Goal: Use online tool/utility: Utilize a website feature to perform a specific function

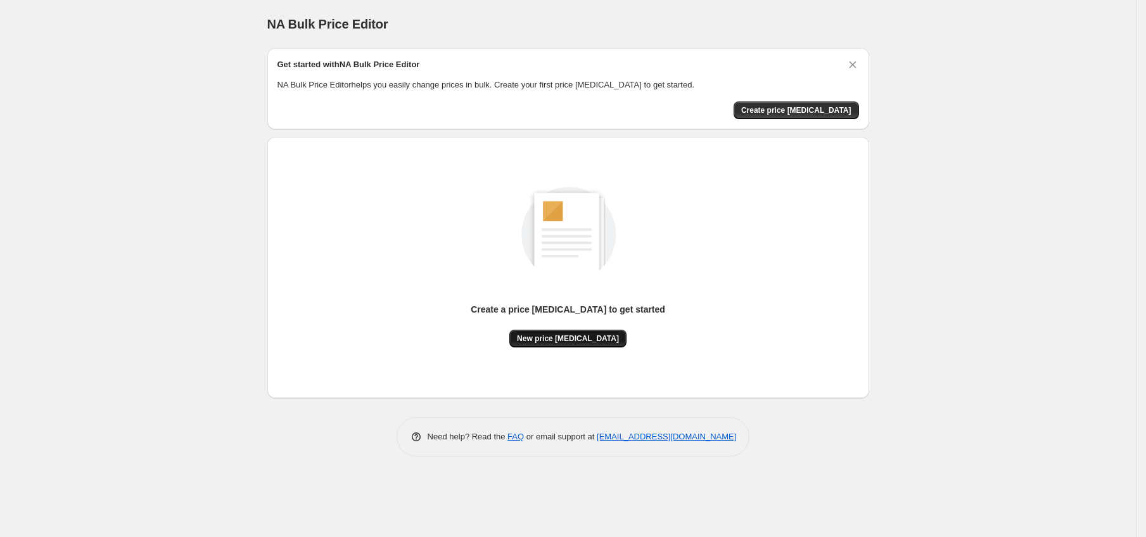
click at [572, 340] on span "New price [MEDICAL_DATA]" at bounding box center [568, 338] width 102 height 10
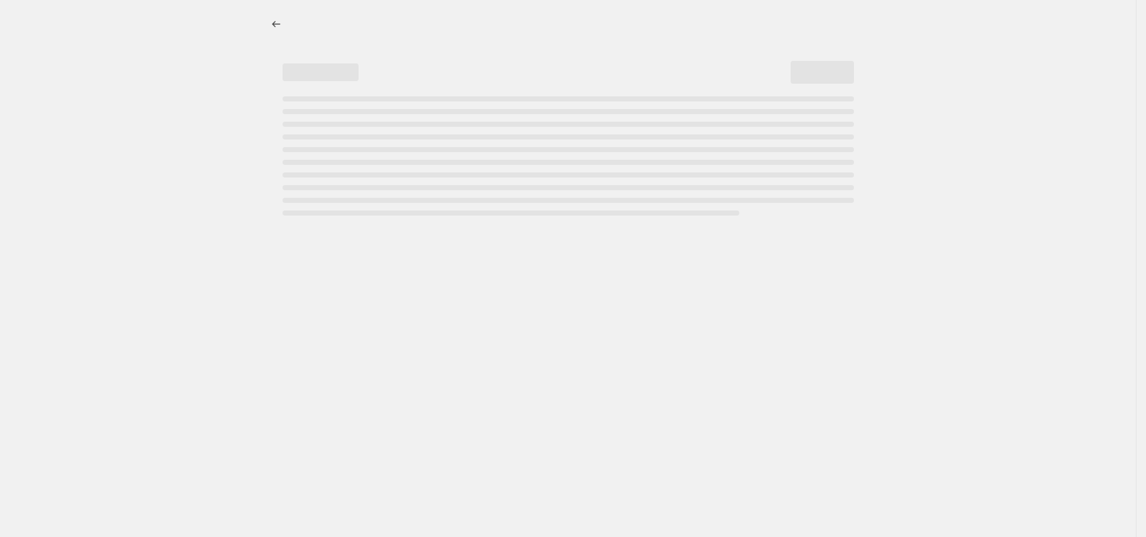
select select "percentage"
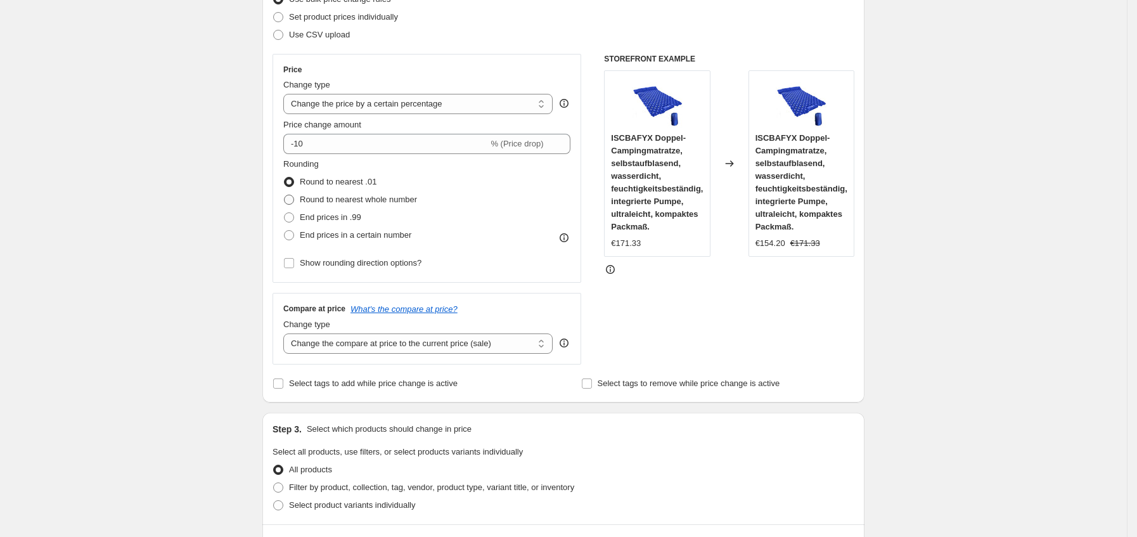
scroll to position [190, 0]
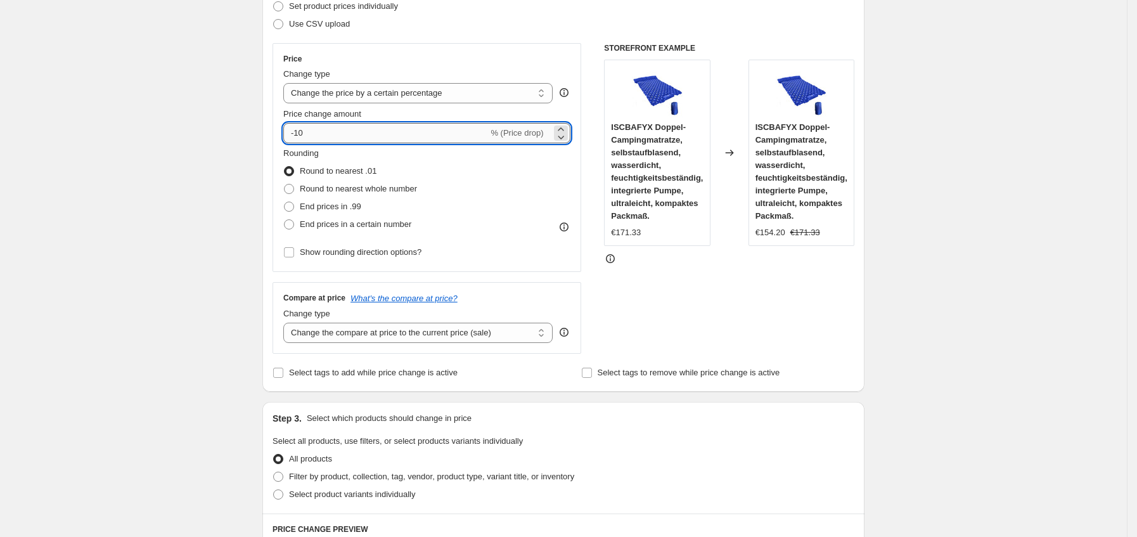
click at [376, 132] on input "-10" at bounding box center [385, 133] width 205 height 20
type input "-1"
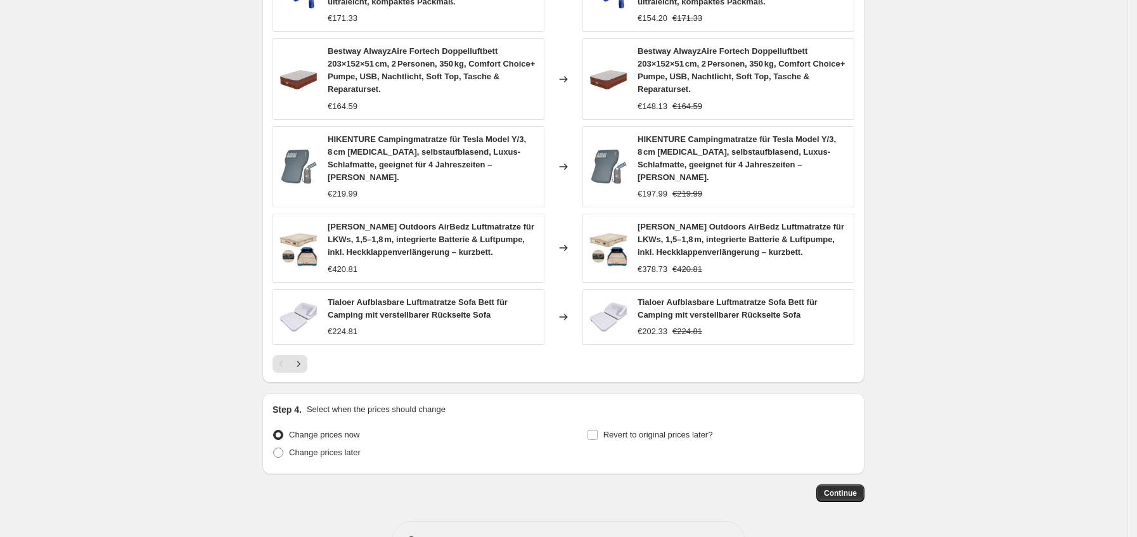
scroll to position [831, 0]
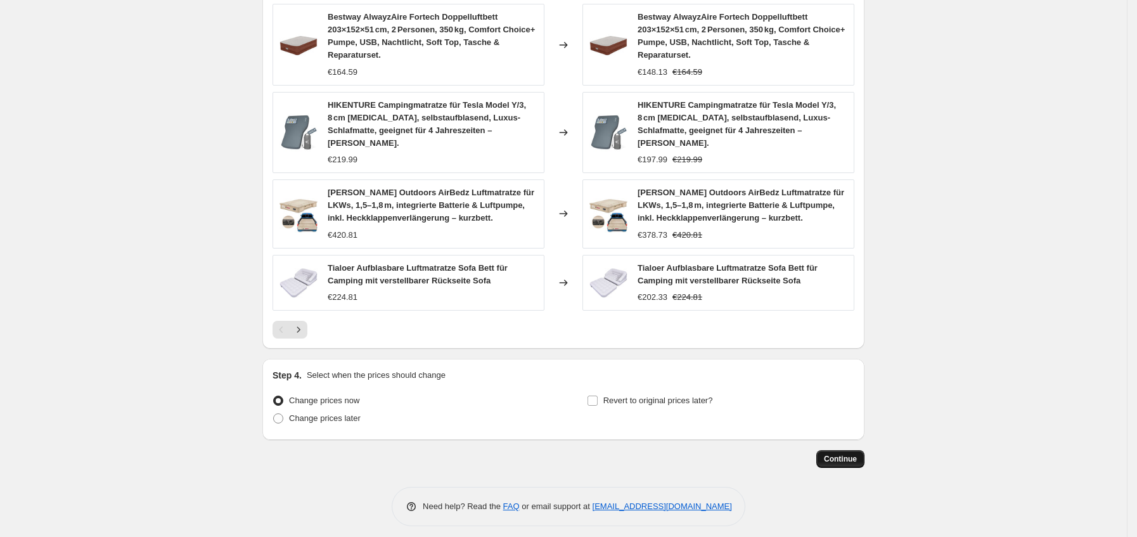
type input "-35"
click at [846, 456] on button "Continue" at bounding box center [840, 459] width 48 height 18
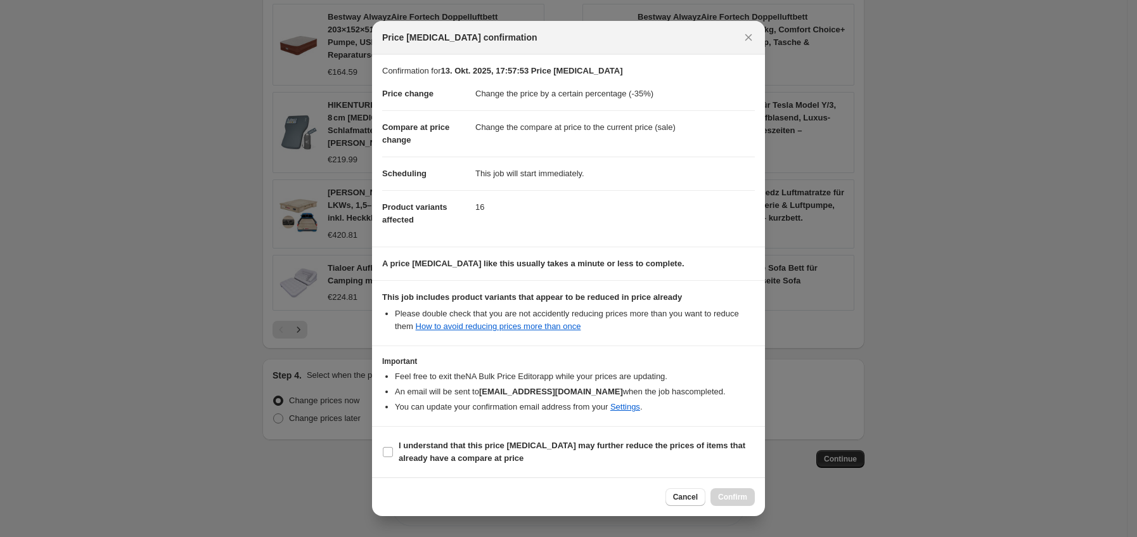
drag, startPoint x: 471, startPoint y: 452, endPoint x: 685, endPoint y: 479, distance: 215.2
click at [471, 453] on span "I understand that this price [MEDICAL_DATA] may further reduce the prices of it…" at bounding box center [577, 451] width 356 height 25
click at [485, 439] on label "I understand that this price [MEDICAL_DATA] may further reduce the prices of it…" at bounding box center [568, 452] width 373 height 30
click at [393, 447] on input "I understand that this price [MEDICAL_DATA] may further reduce the prices of it…" at bounding box center [388, 452] width 10 height 10
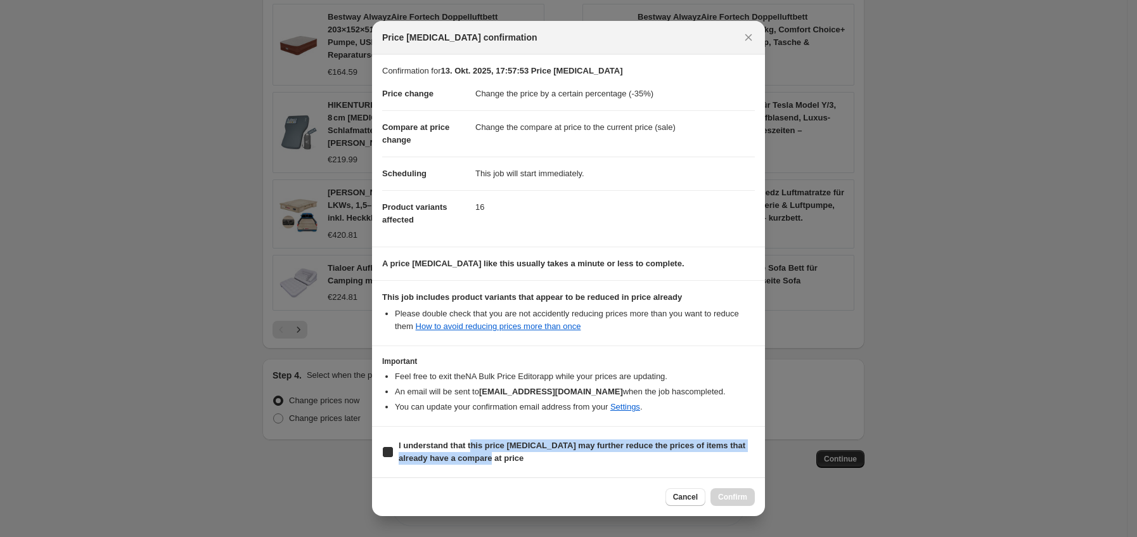
checkbox input "true"
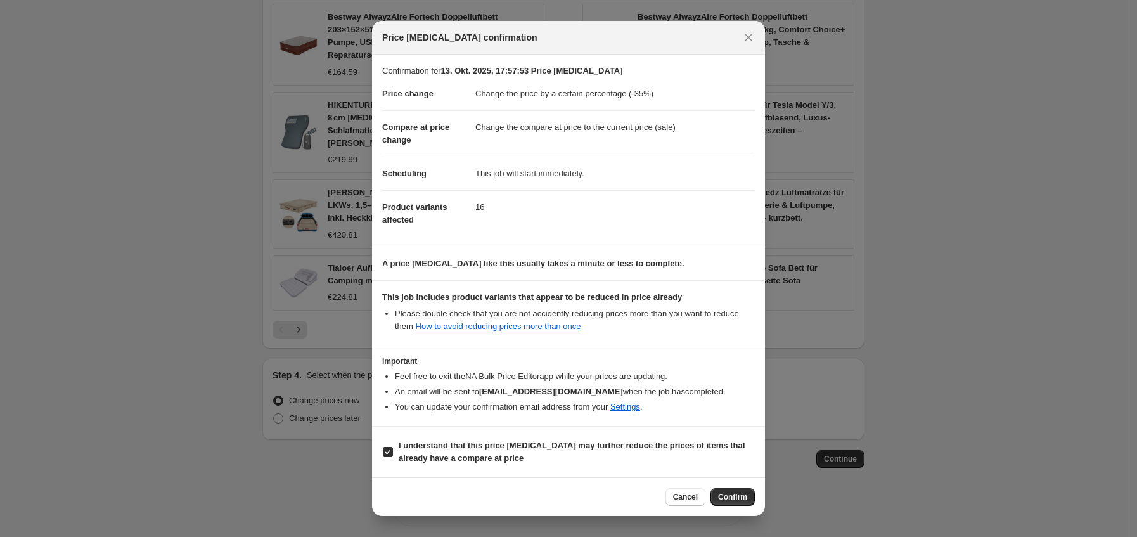
drag, startPoint x: 749, startPoint y: 490, endPoint x: 772, endPoint y: 457, distance: 40.1
click at [749, 490] on button "Confirm" at bounding box center [732, 497] width 44 height 18
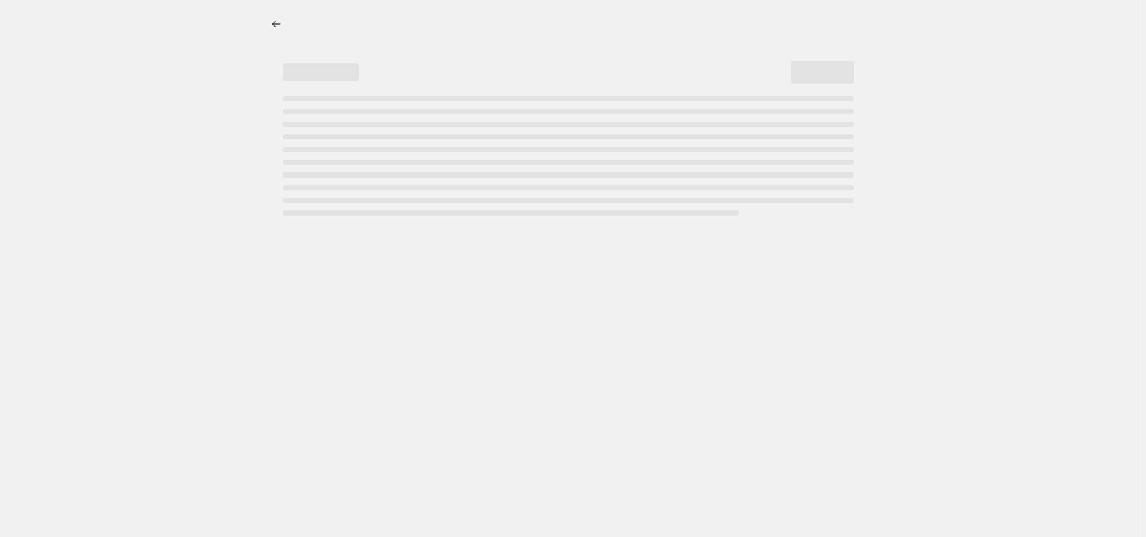
select select "percentage"
